Goal: Task Accomplishment & Management: Manage account settings

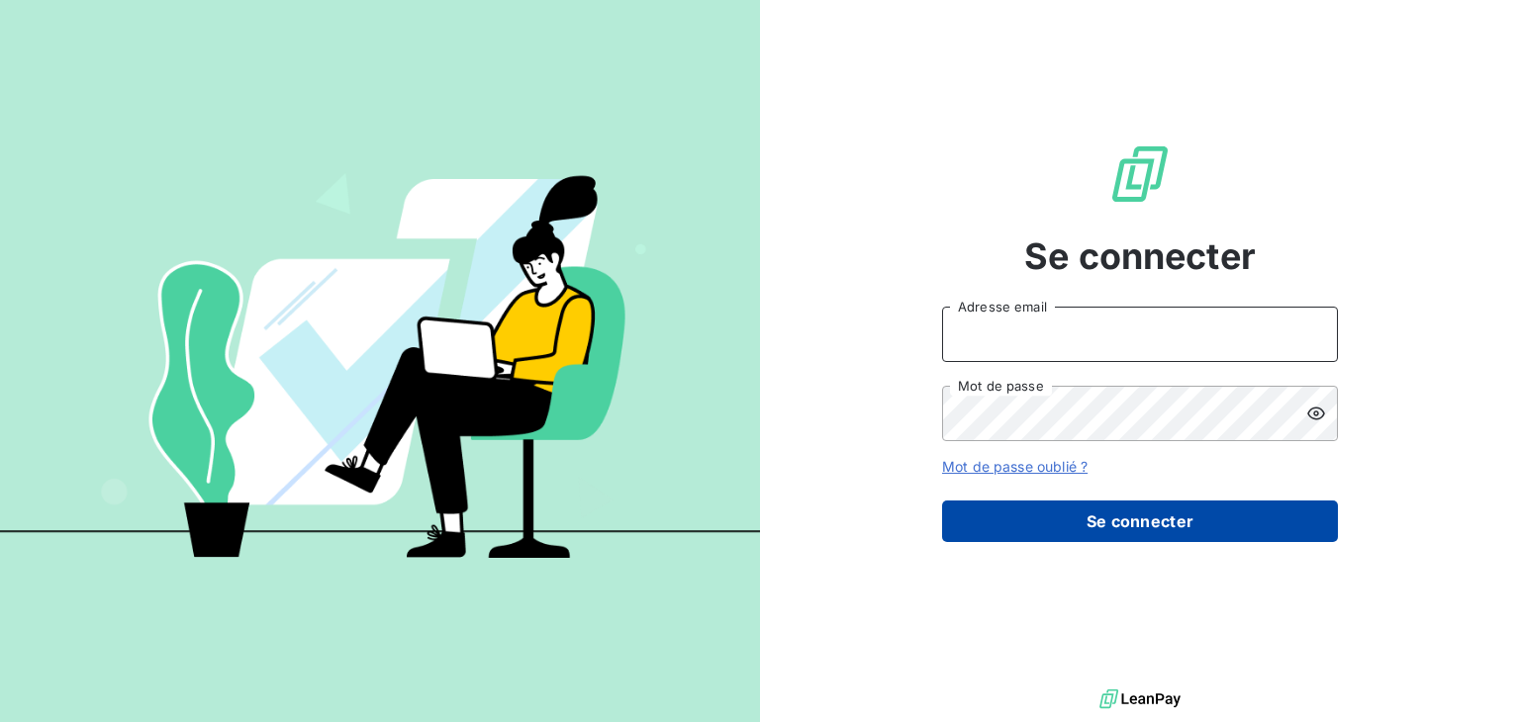
type input "anett.nordpicardie.ap@anett.fr"
click at [1161, 516] on button "Se connecter" at bounding box center [1140, 522] width 396 height 42
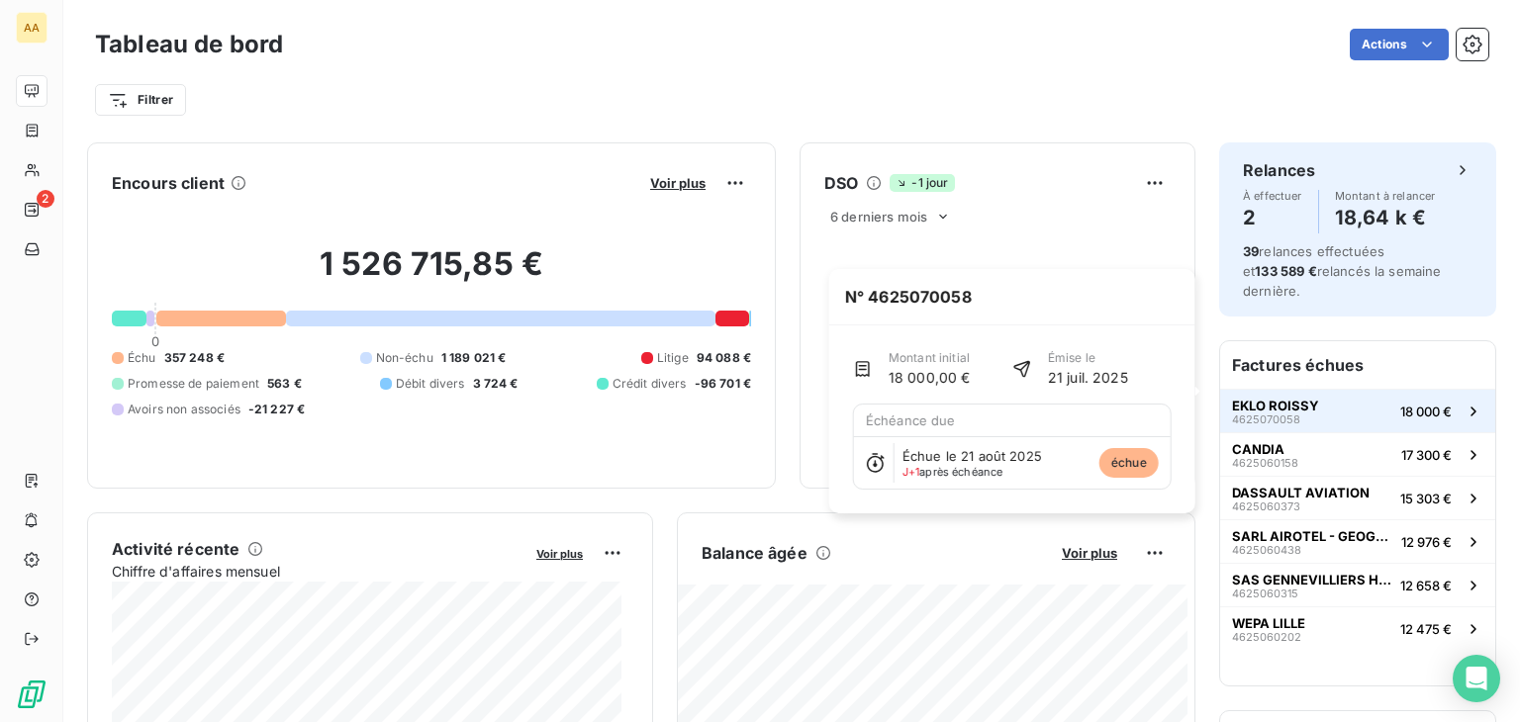
click at [1290, 398] on span "EKLO ROISSY" at bounding box center [1275, 406] width 87 height 16
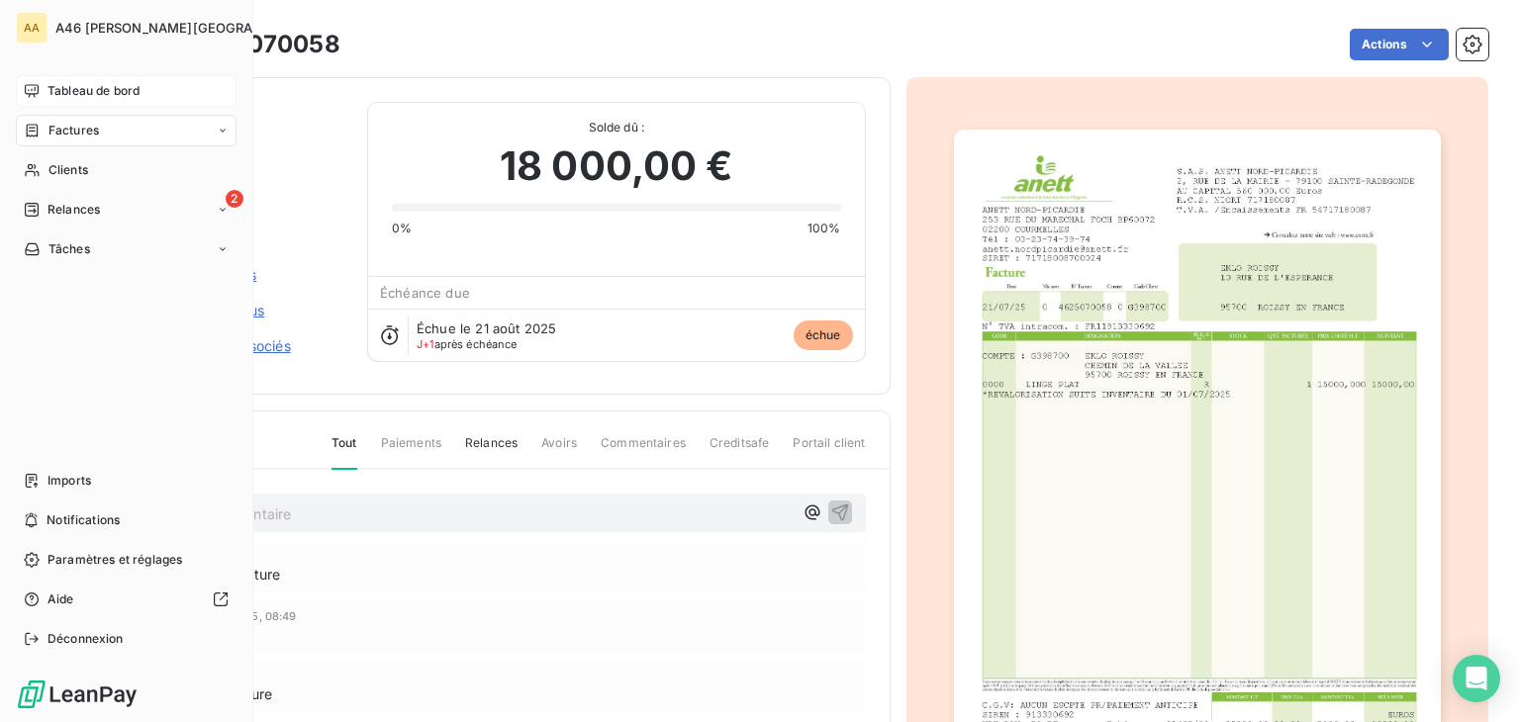
click at [73, 90] on span "Tableau de bord" at bounding box center [93, 91] width 92 height 18
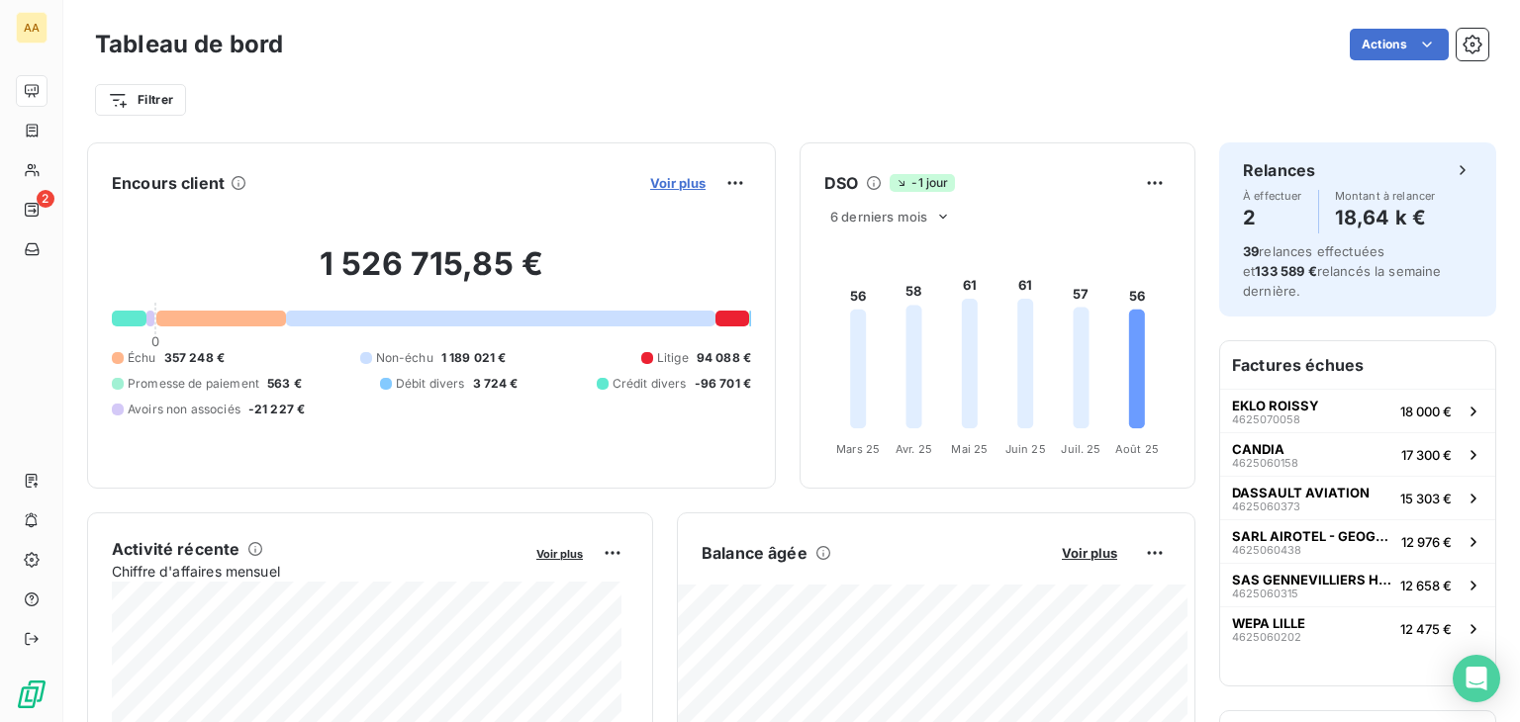
click at [653, 181] on span "Voir plus" at bounding box center [677, 183] width 55 height 16
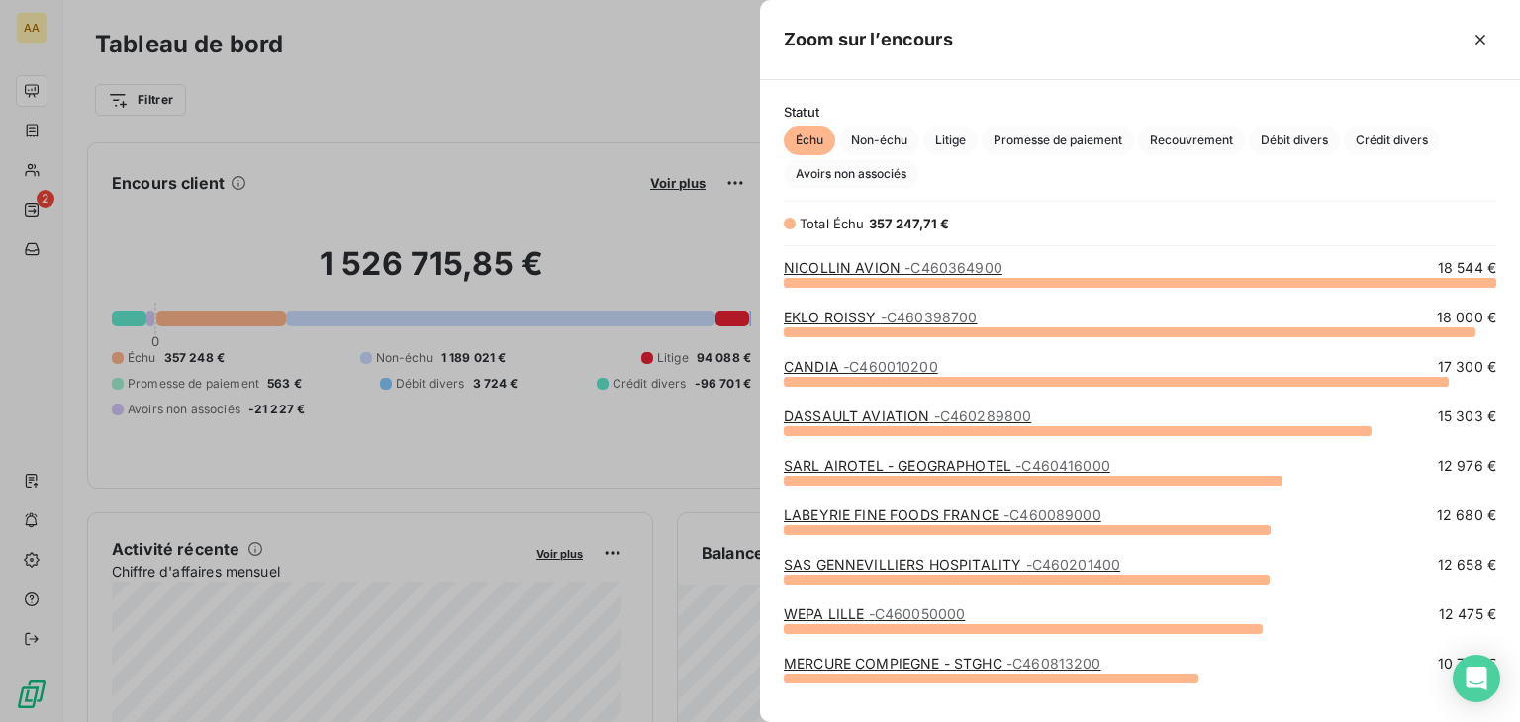
click at [876, 316] on link "EKLO ROISSY - C460398700" at bounding box center [879, 317] width 193 height 17
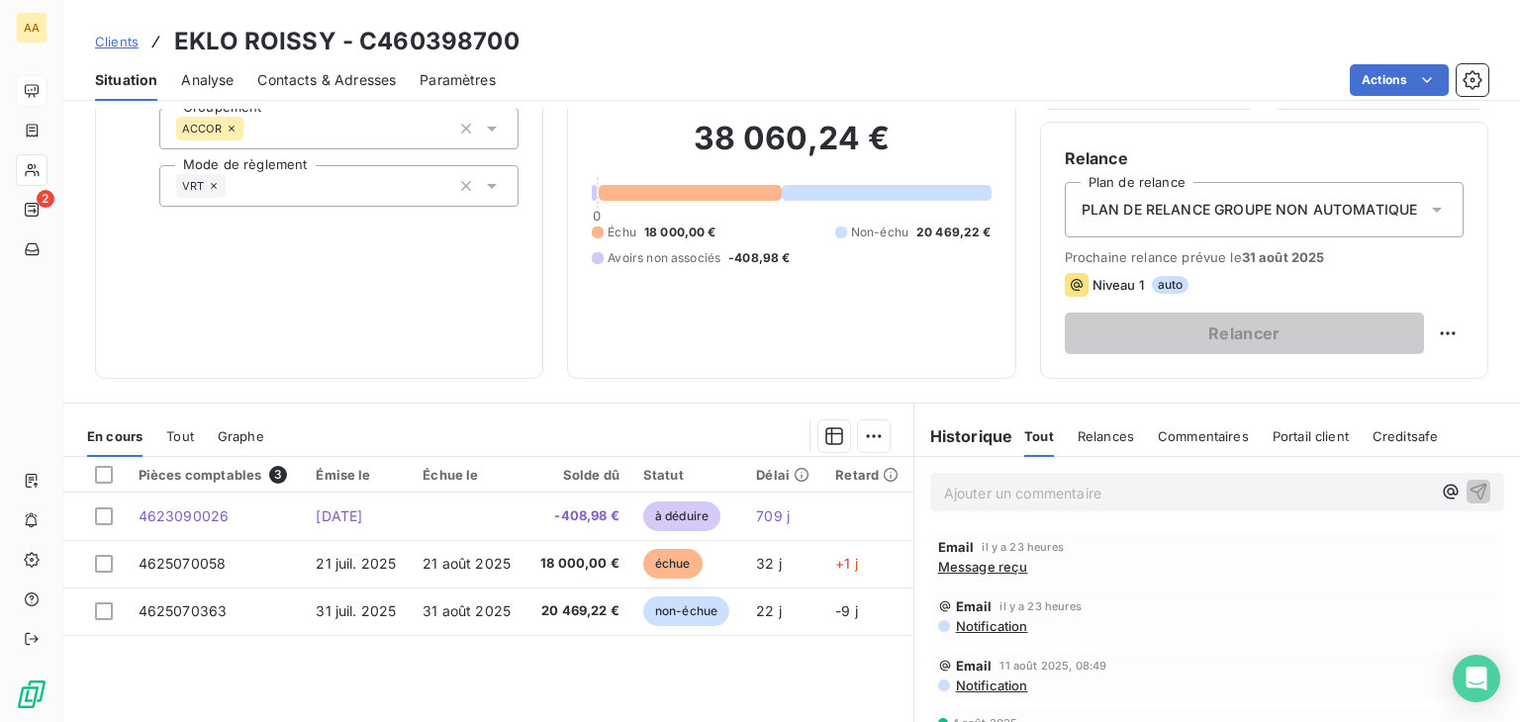
scroll to position [313, 0]
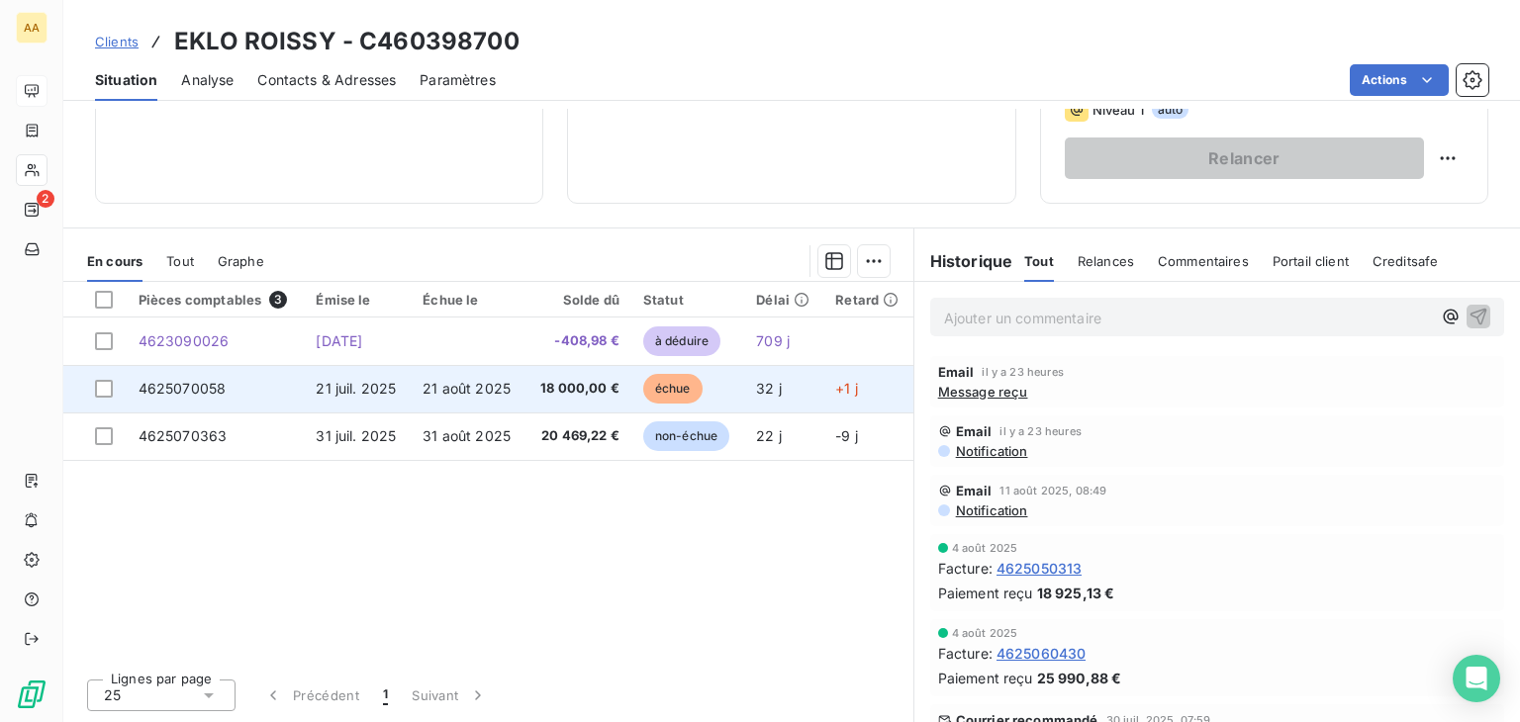
click at [334, 384] on span "21 juil. 2025" at bounding box center [356, 388] width 80 height 17
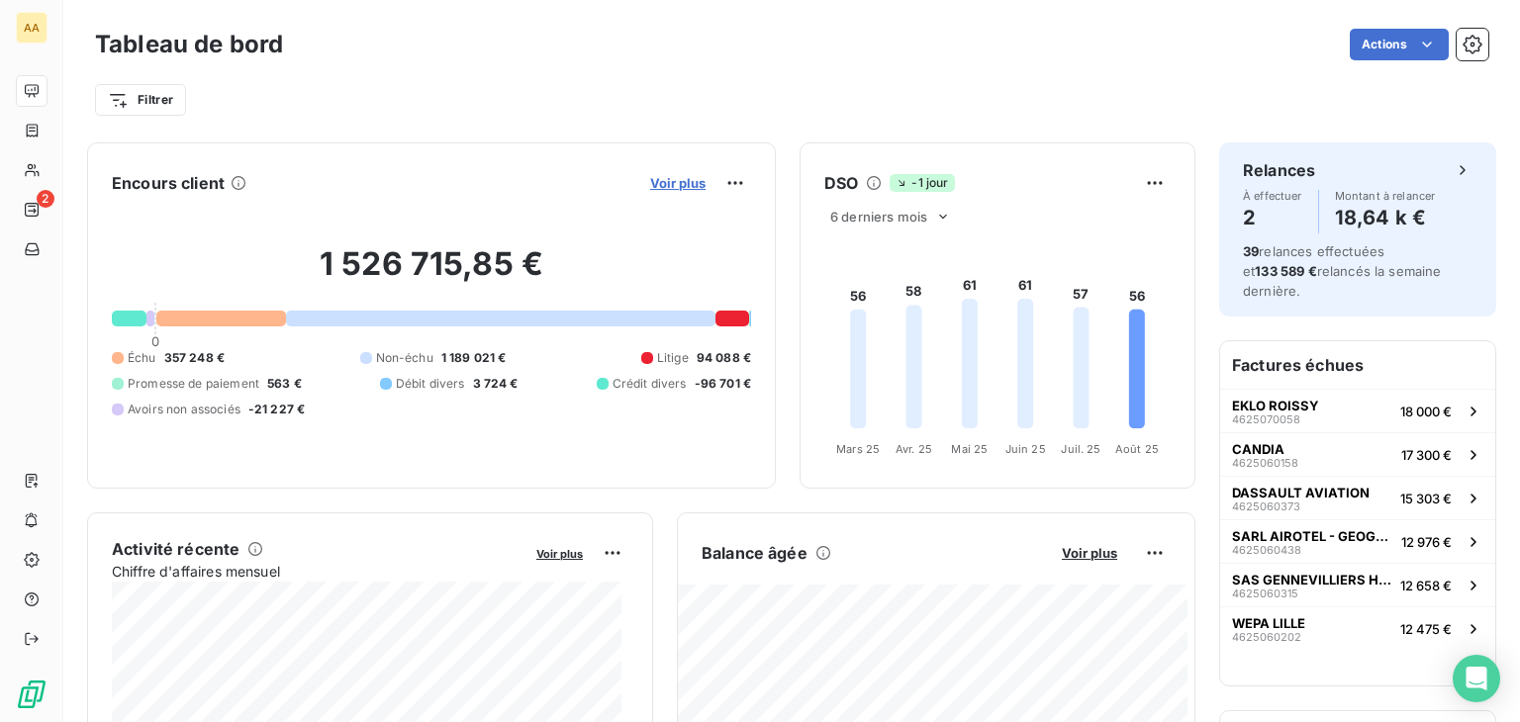
click at [651, 184] on span "Voir plus" at bounding box center [677, 183] width 55 height 16
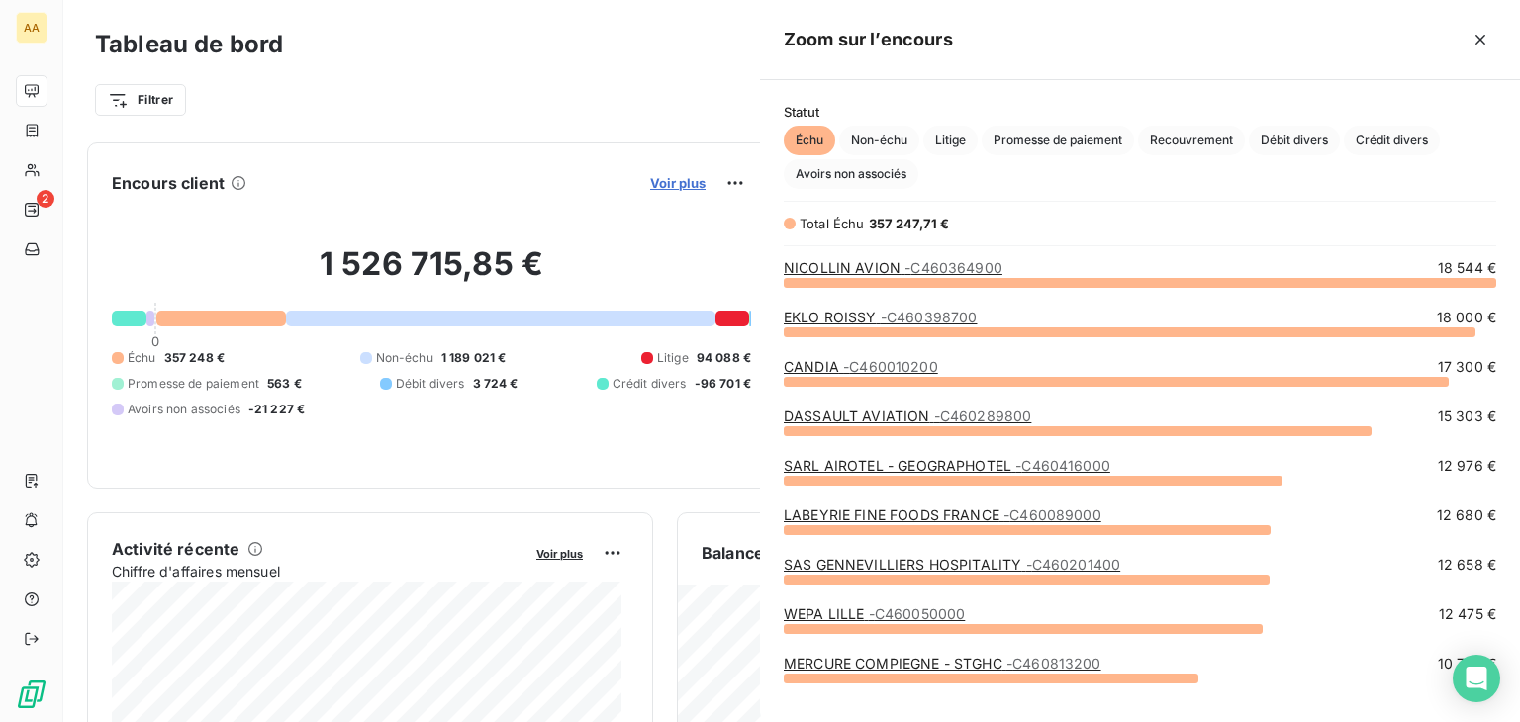
scroll to position [424, 744]
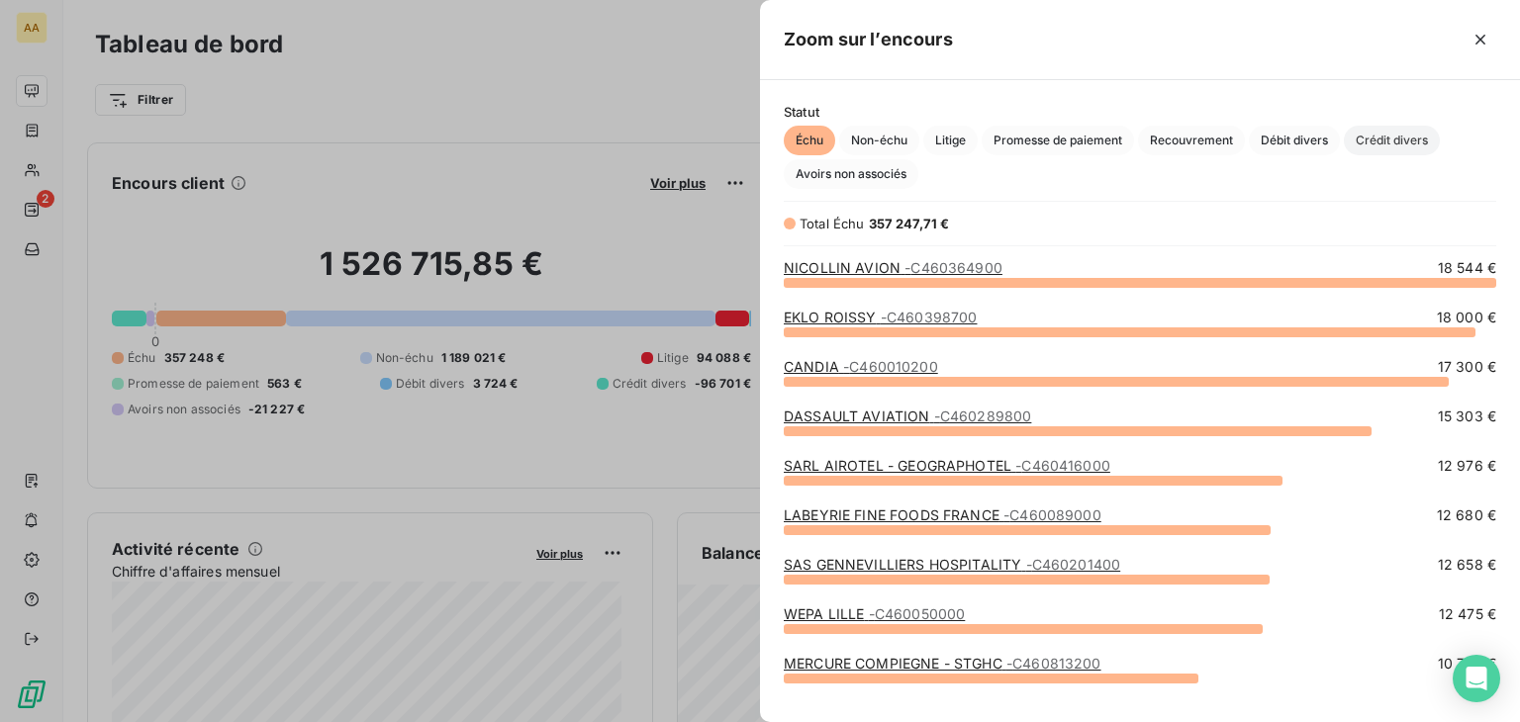
click at [1393, 139] on span "Crédit divers" at bounding box center [1391, 141] width 96 height 30
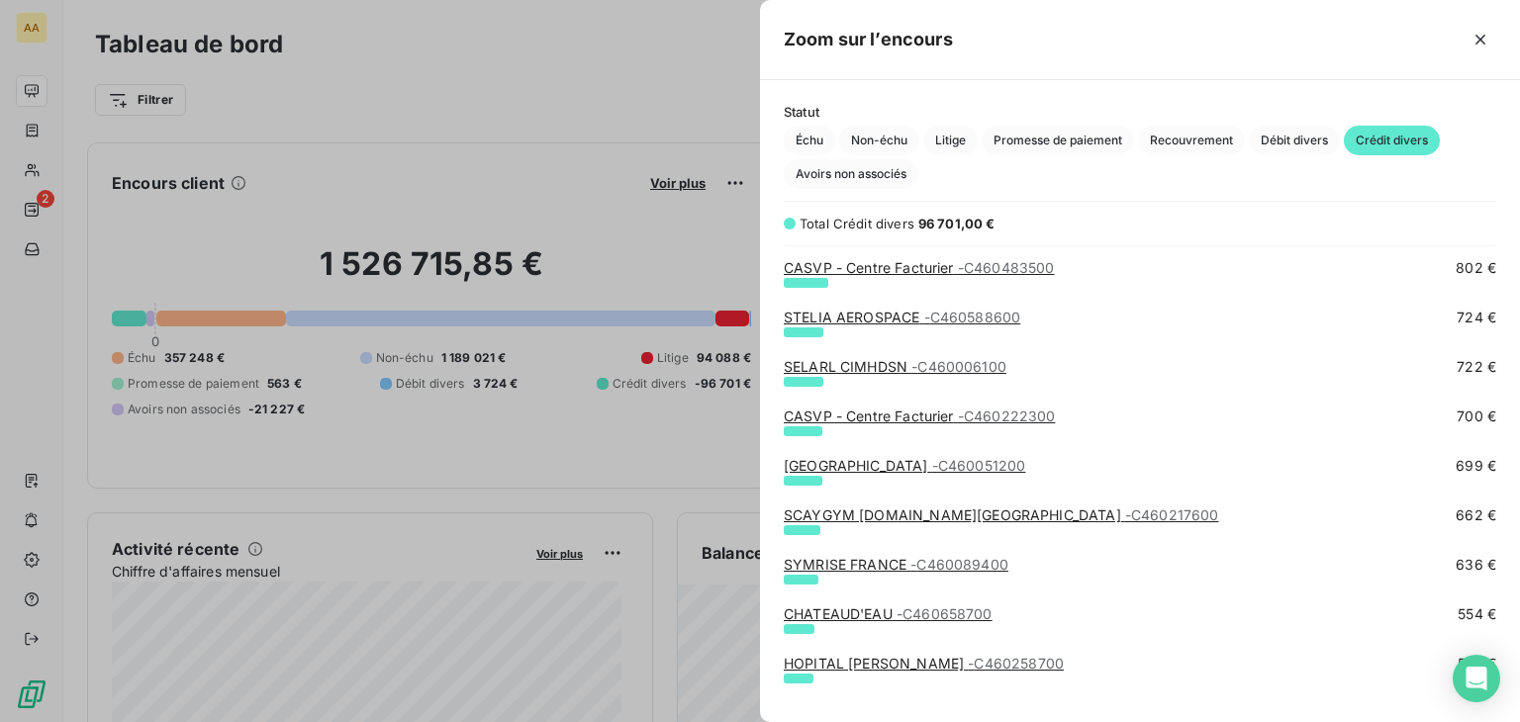
scroll to position [495, 0]
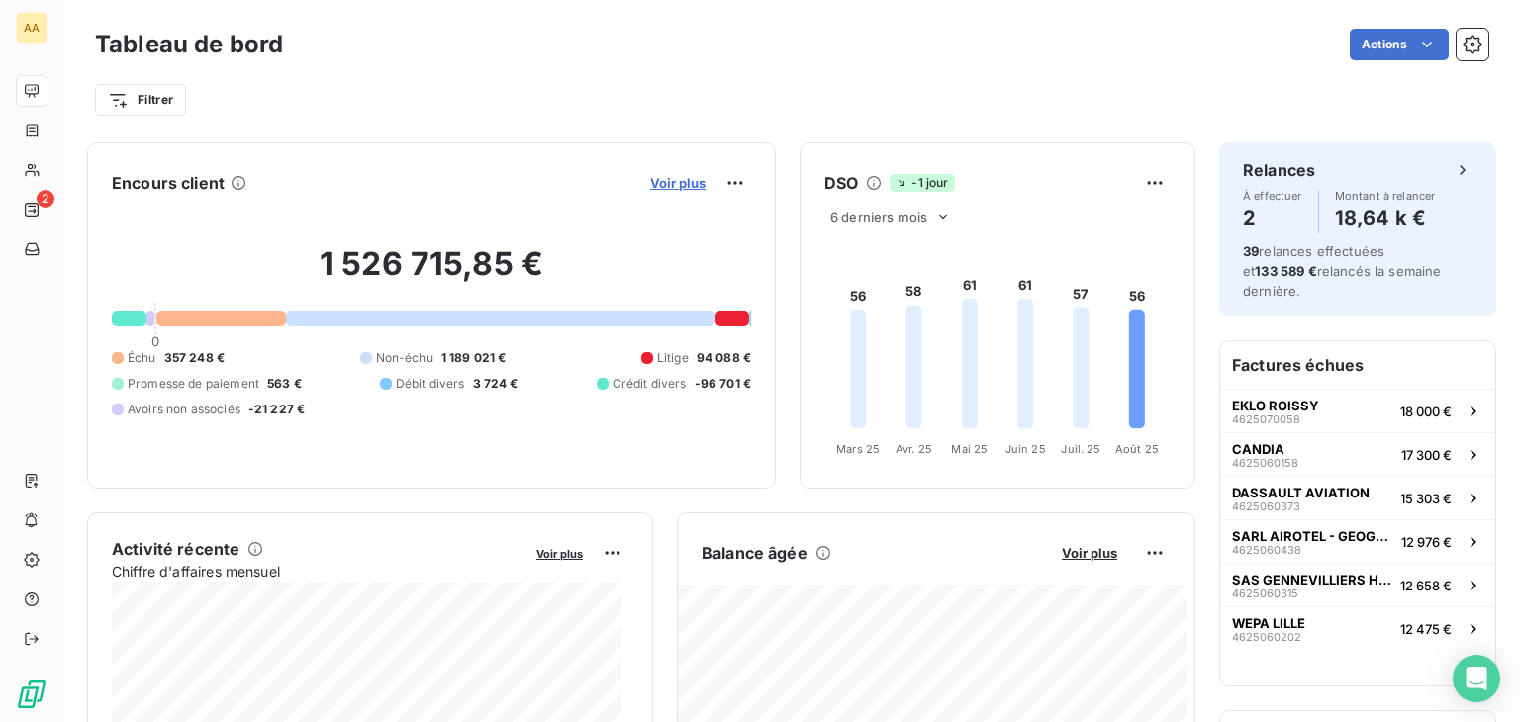
click at [665, 178] on span "Voir plus" at bounding box center [677, 183] width 55 height 16
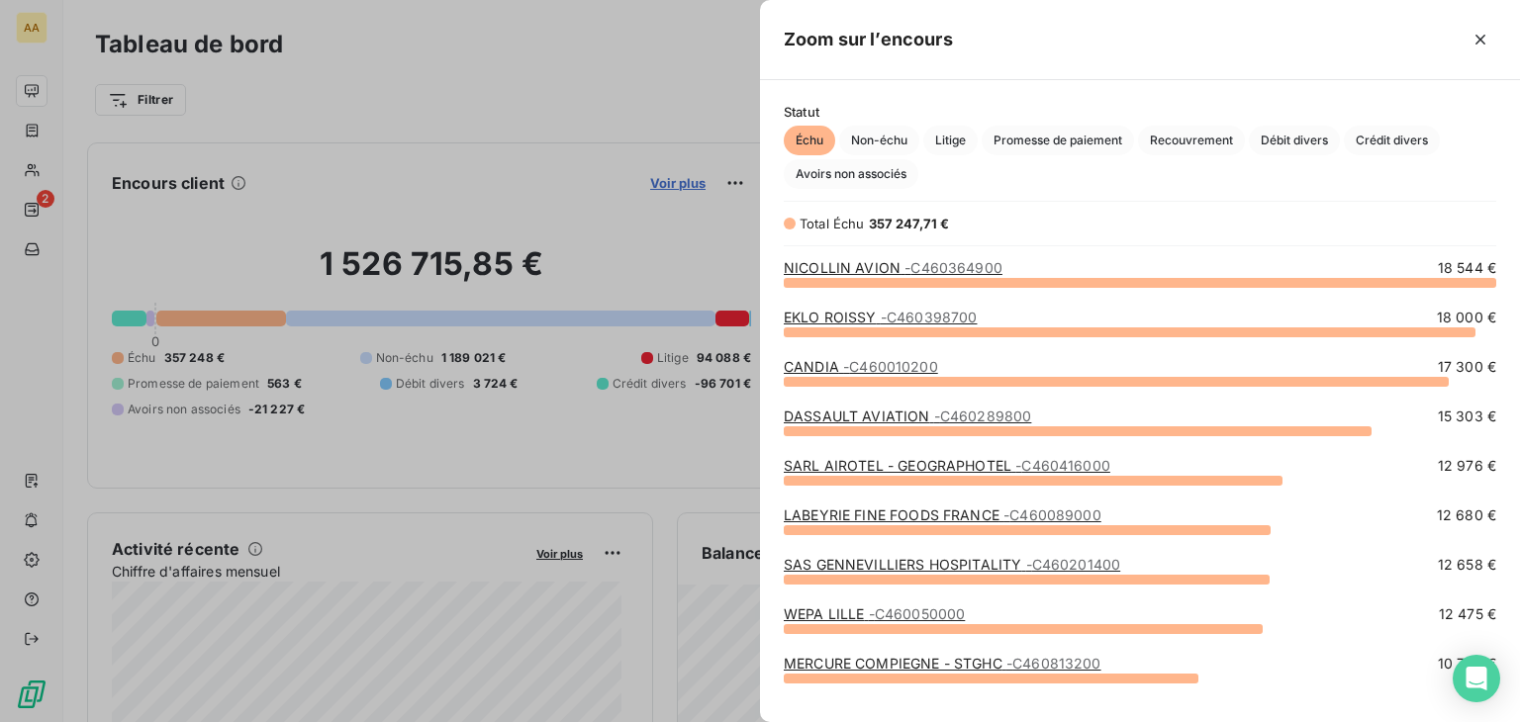
scroll to position [424, 744]
click at [1419, 135] on span "Crédit divers" at bounding box center [1391, 141] width 96 height 30
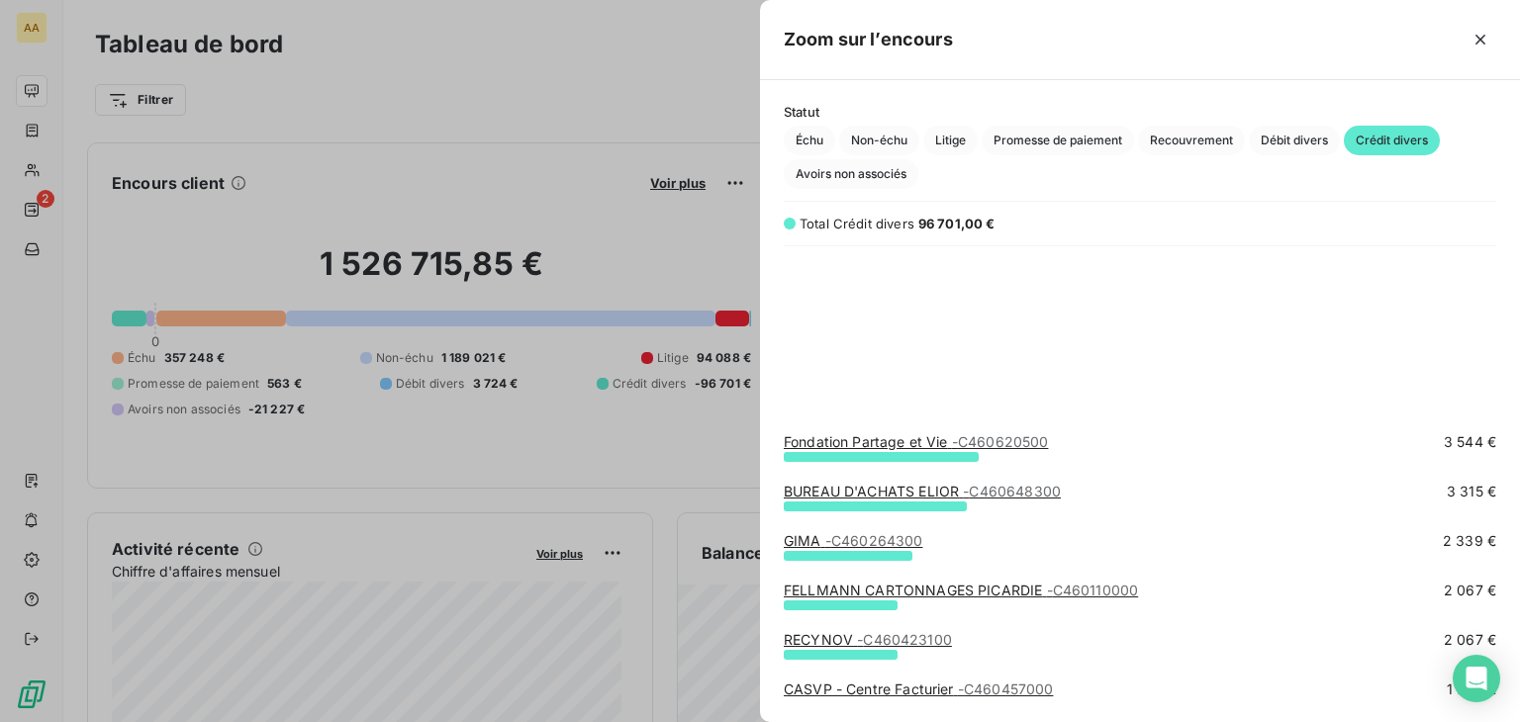
scroll to position [594, 0]
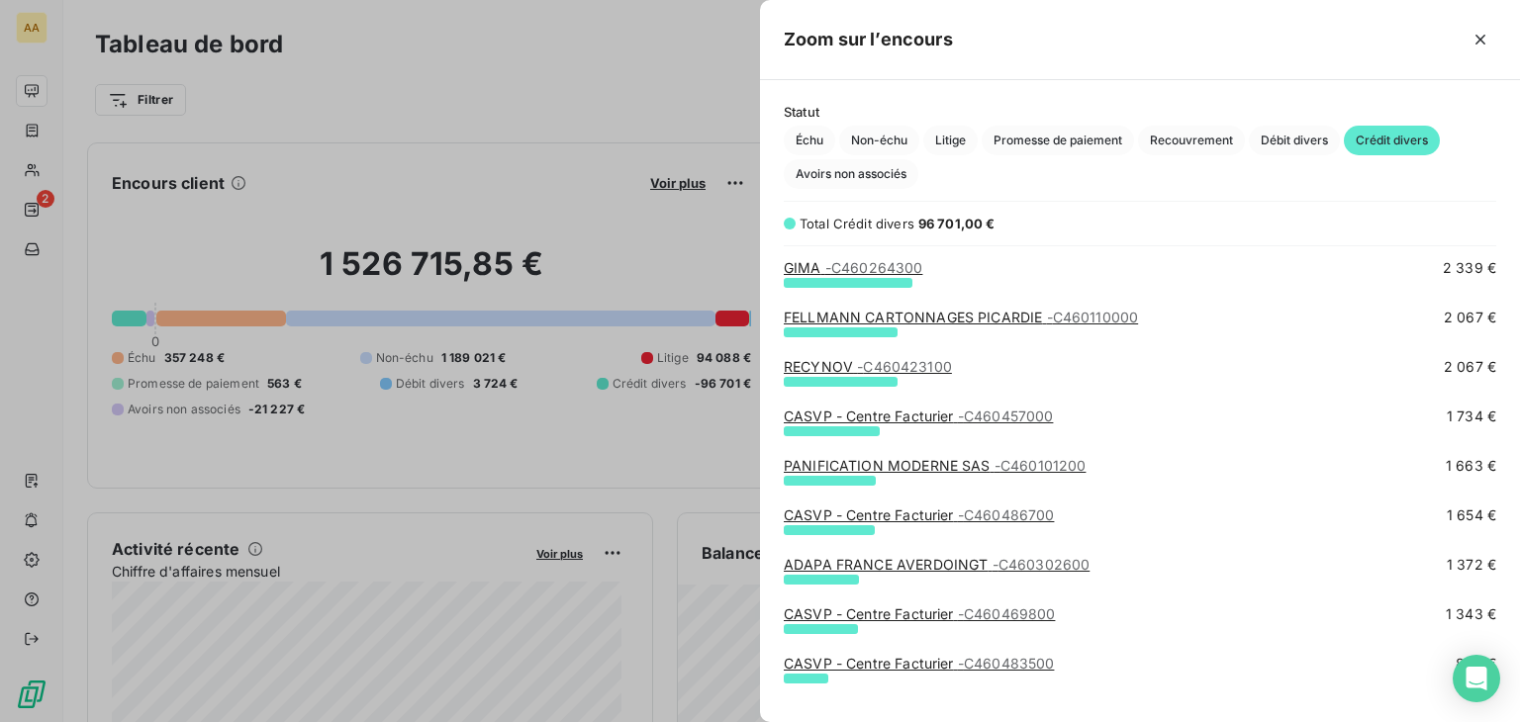
click at [625, 111] on div at bounding box center [760, 361] width 1520 height 722
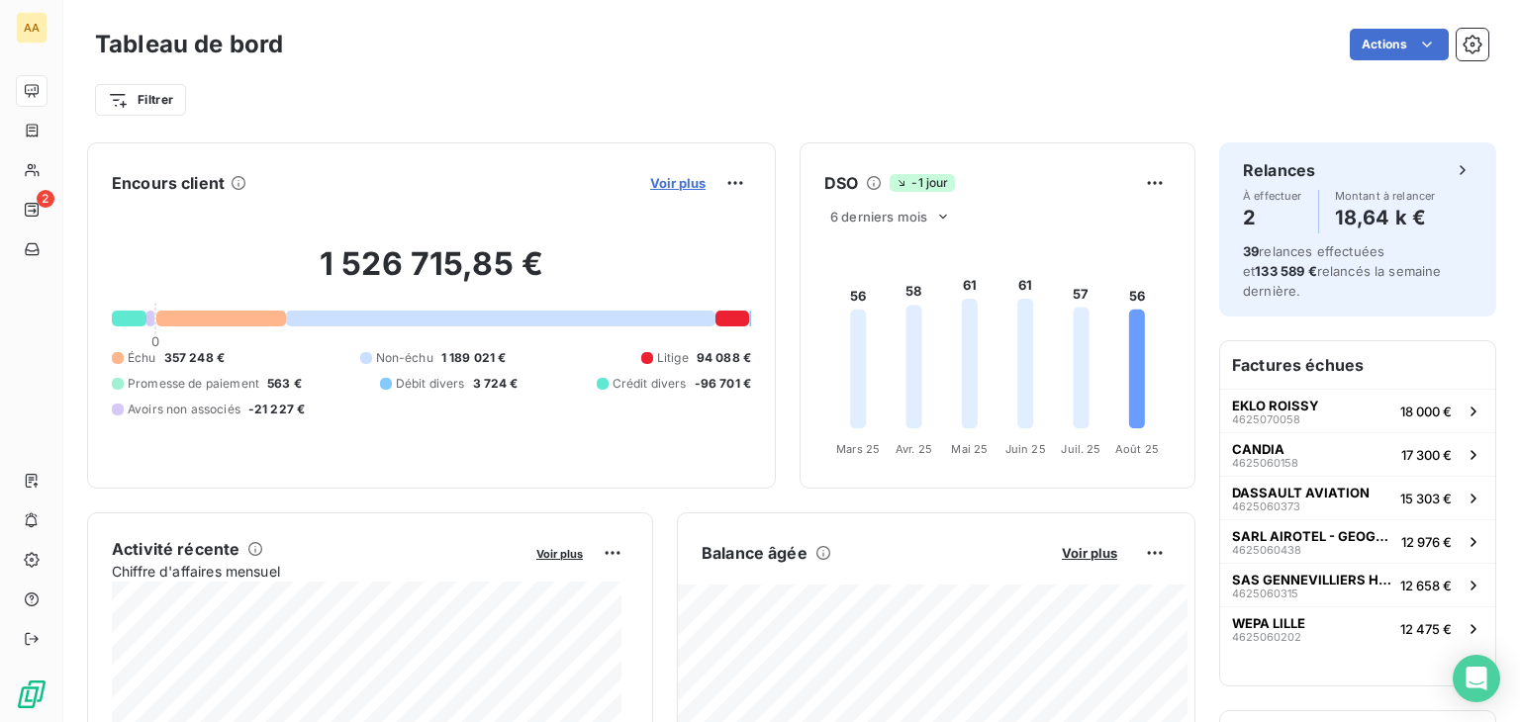
click at [657, 183] on span "Voir plus" at bounding box center [677, 183] width 55 height 16
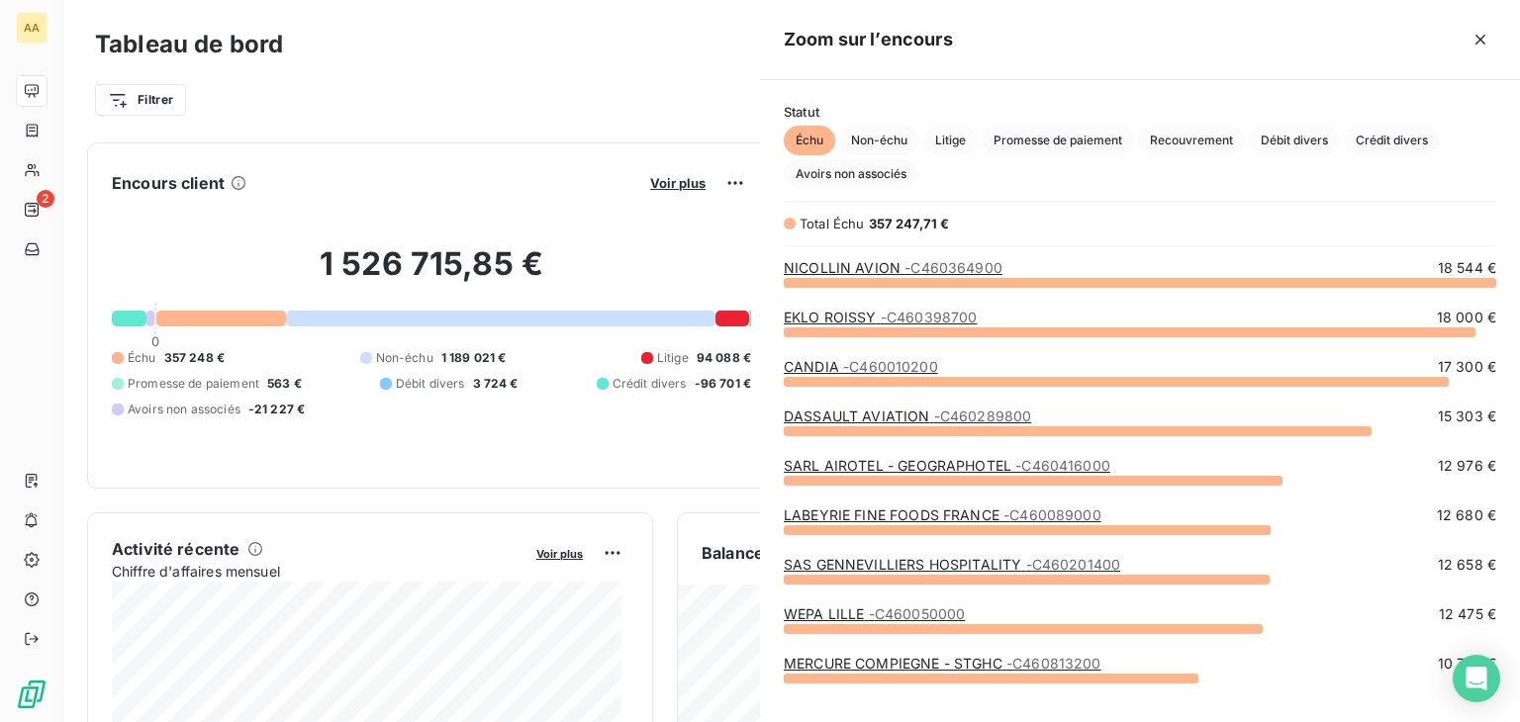
scroll to position [424, 744]
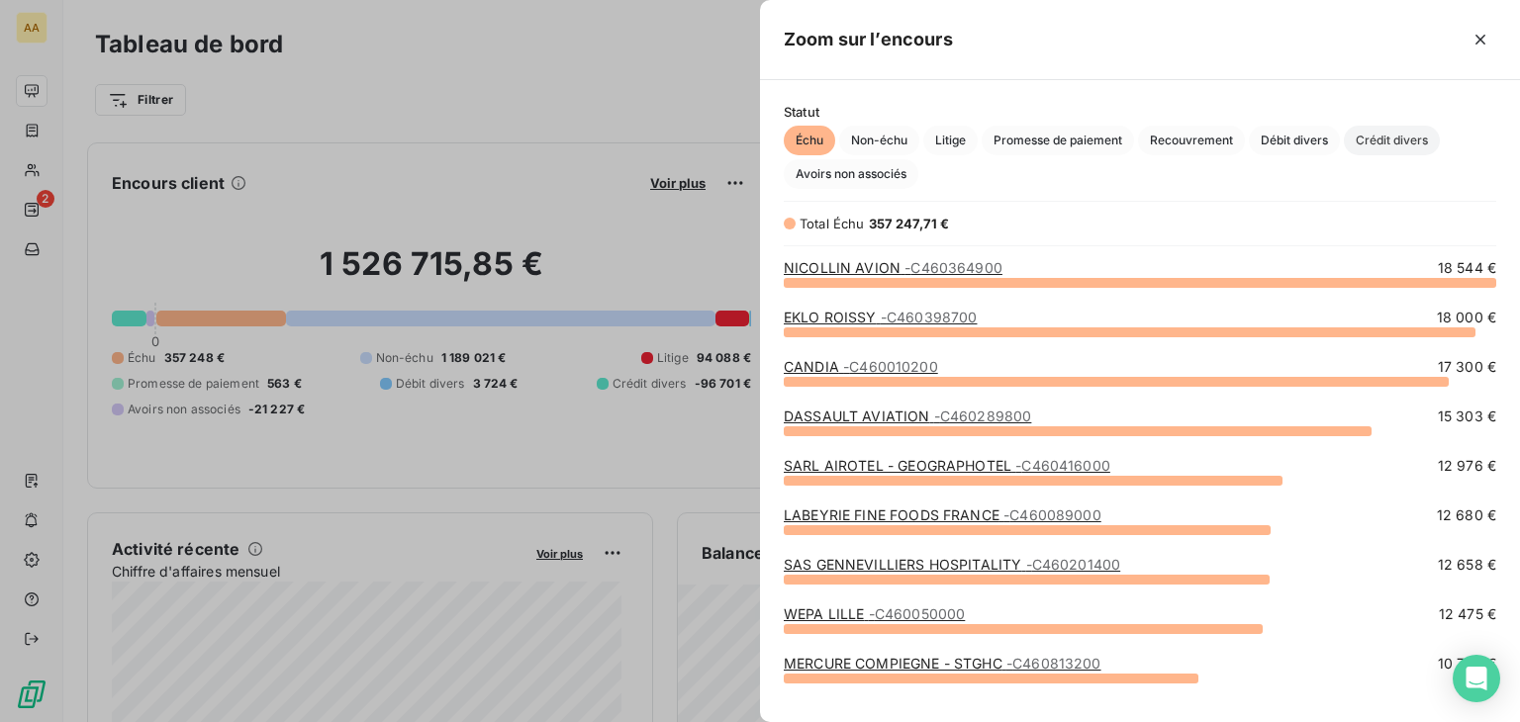
click at [1393, 136] on span "Crédit divers" at bounding box center [1391, 141] width 96 height 30
